Goal: Obtain resource: Download file/media

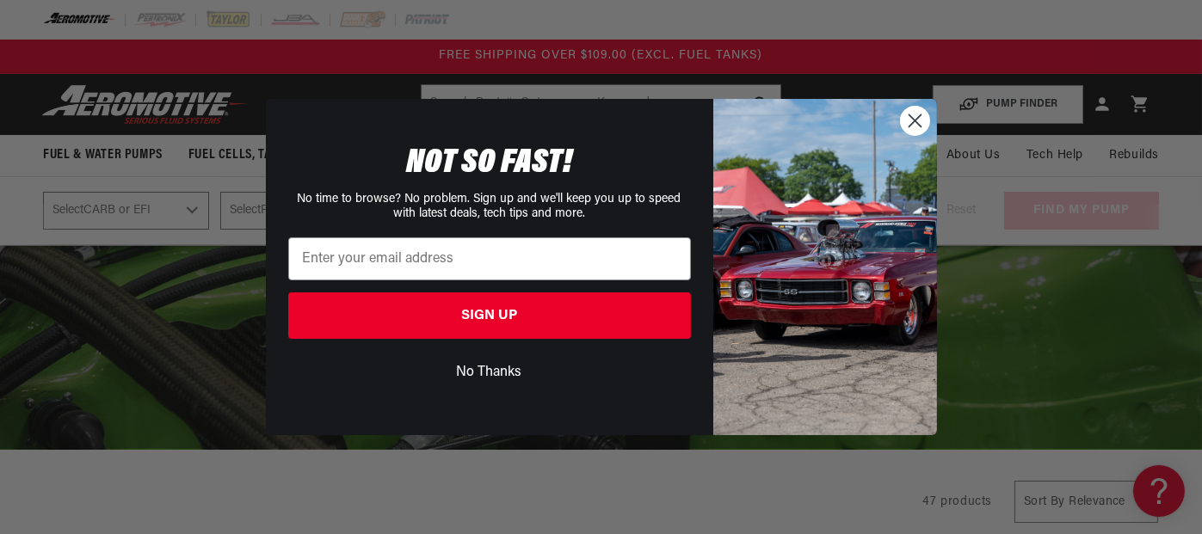
click at [923, 116] on circle "Close dialog" at bounding box center [914, 121] width 28 height 28
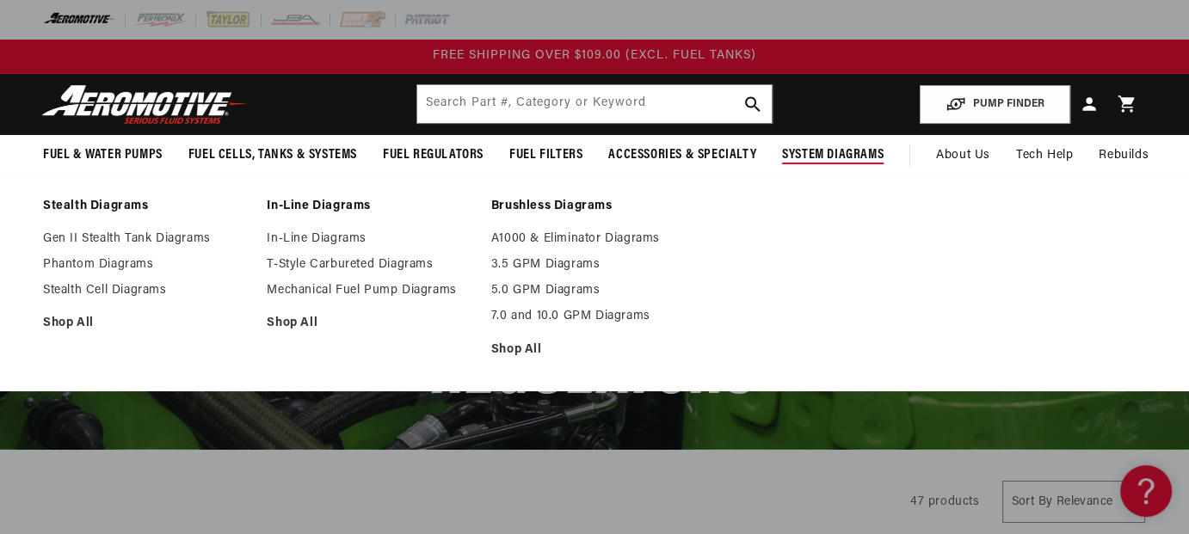
click at [837, 158] on span "System Diagrams" at bounding box center [833, 155] width 102 height 18
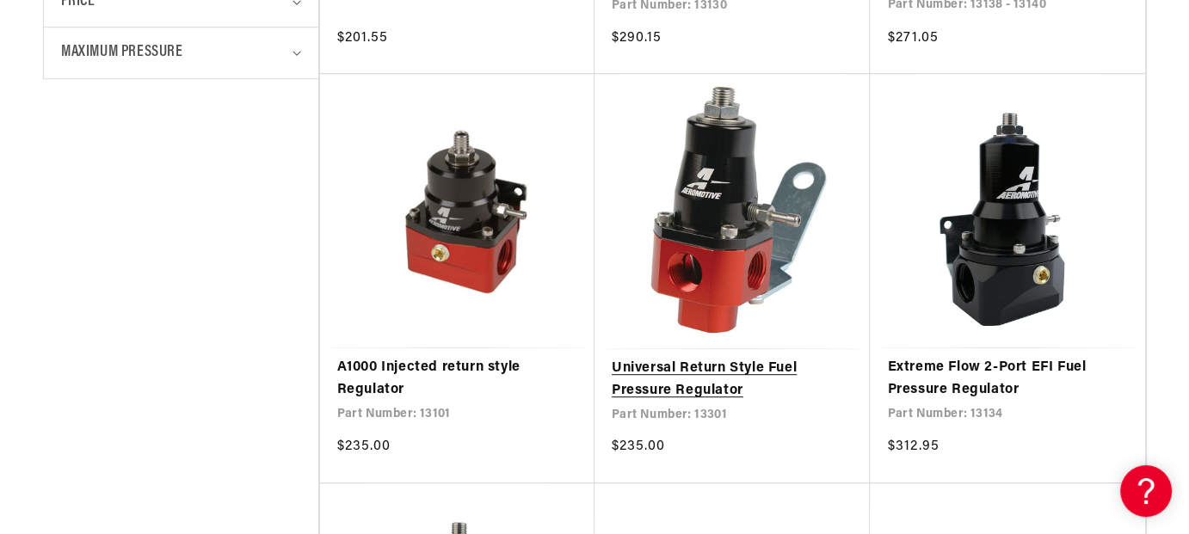
scroll to position [879, 0]
click at [727, 361] on link "Universal Return Style Fuel Pressure Regulator" at bounding box center [732, 379] width 241 height 44
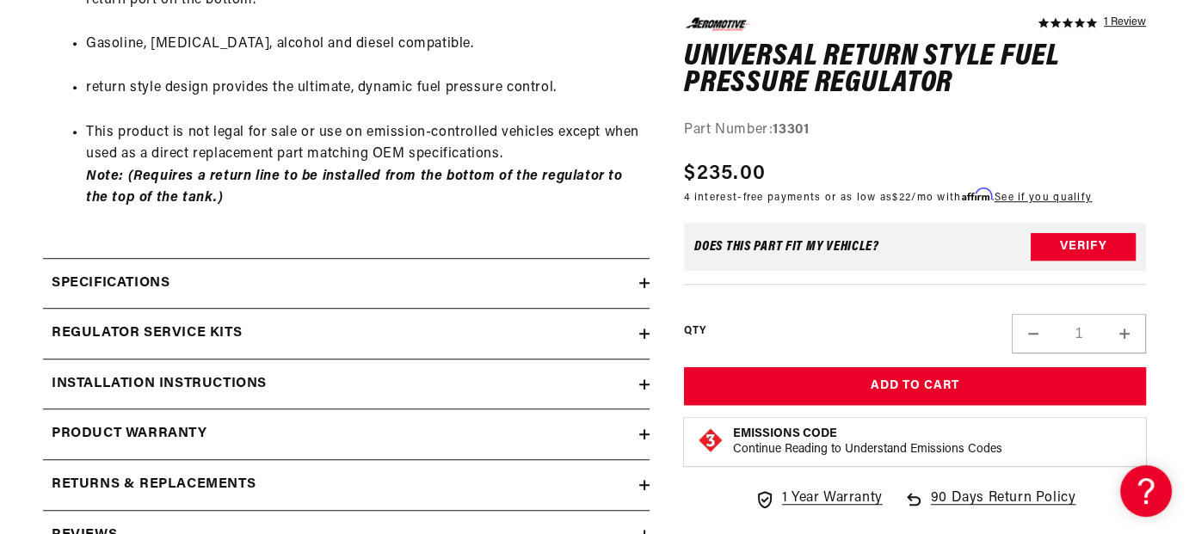
scroll to position [1338, 0]
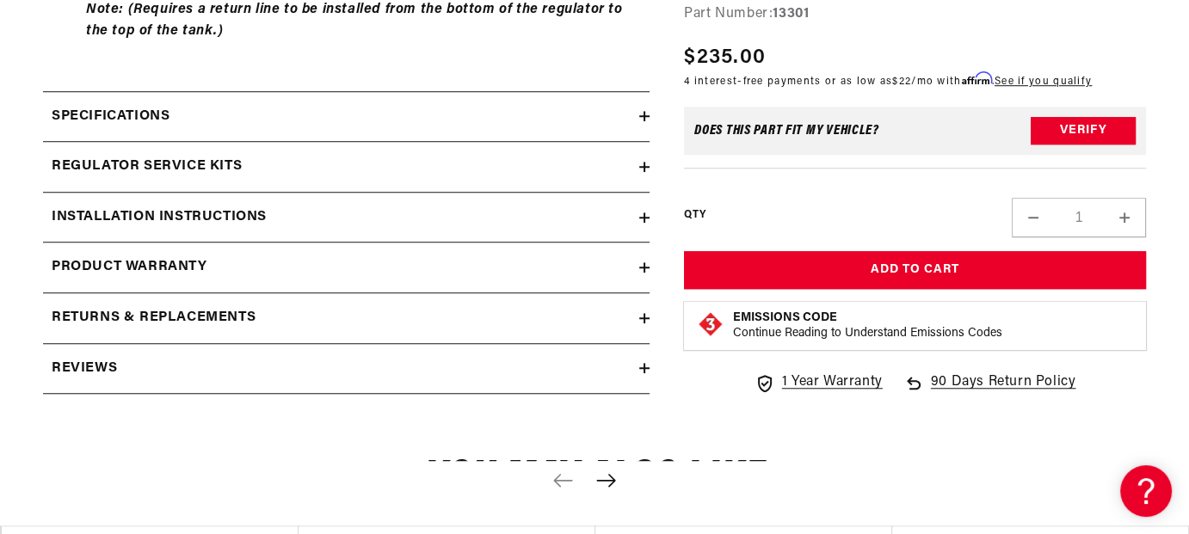
click at [559, 217] on div "Installation Instructions" at bounding box center [341, 218] width 596 height 22
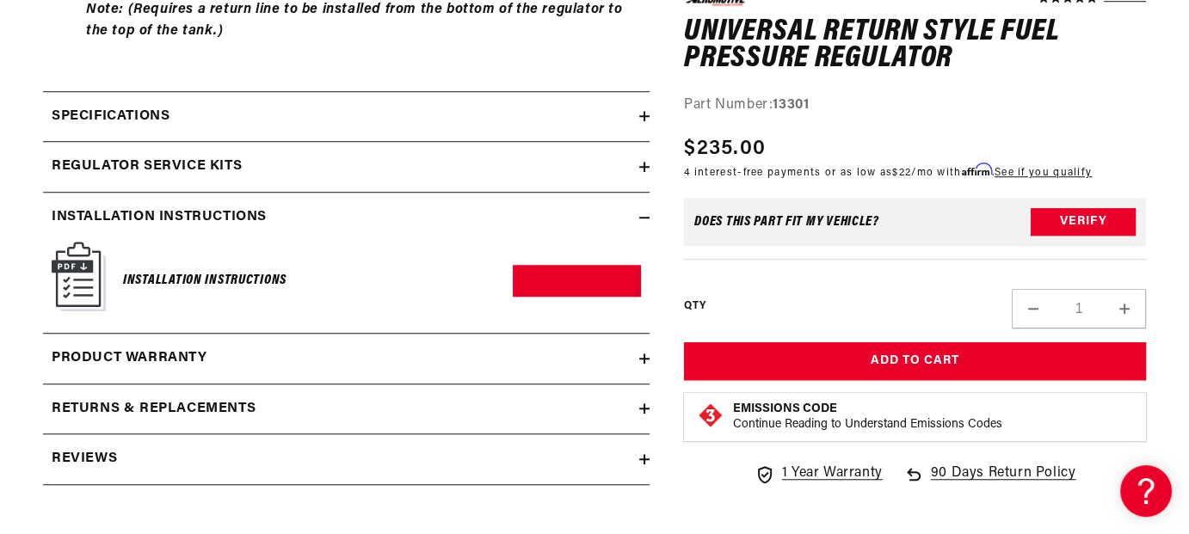
click at [83, 258] on img at bounding box center [79, 277] width 54 height 70
click at [599, 276] on link "Download PDF" at bounding box center [577, 281] width 128 height 32
